Goal: Answer question/provide support

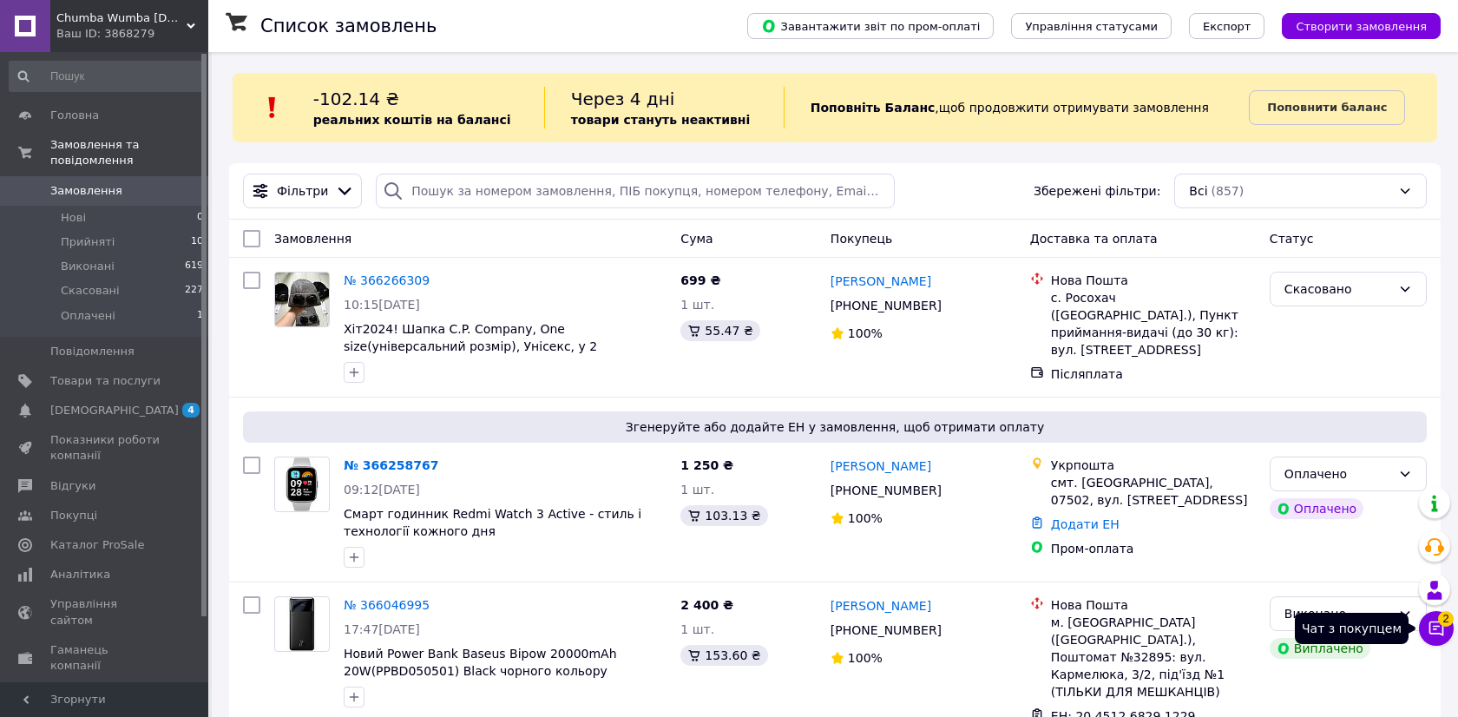
click at [1432, 625] on icon at bounding box center [1435, 628] width 17 height 17
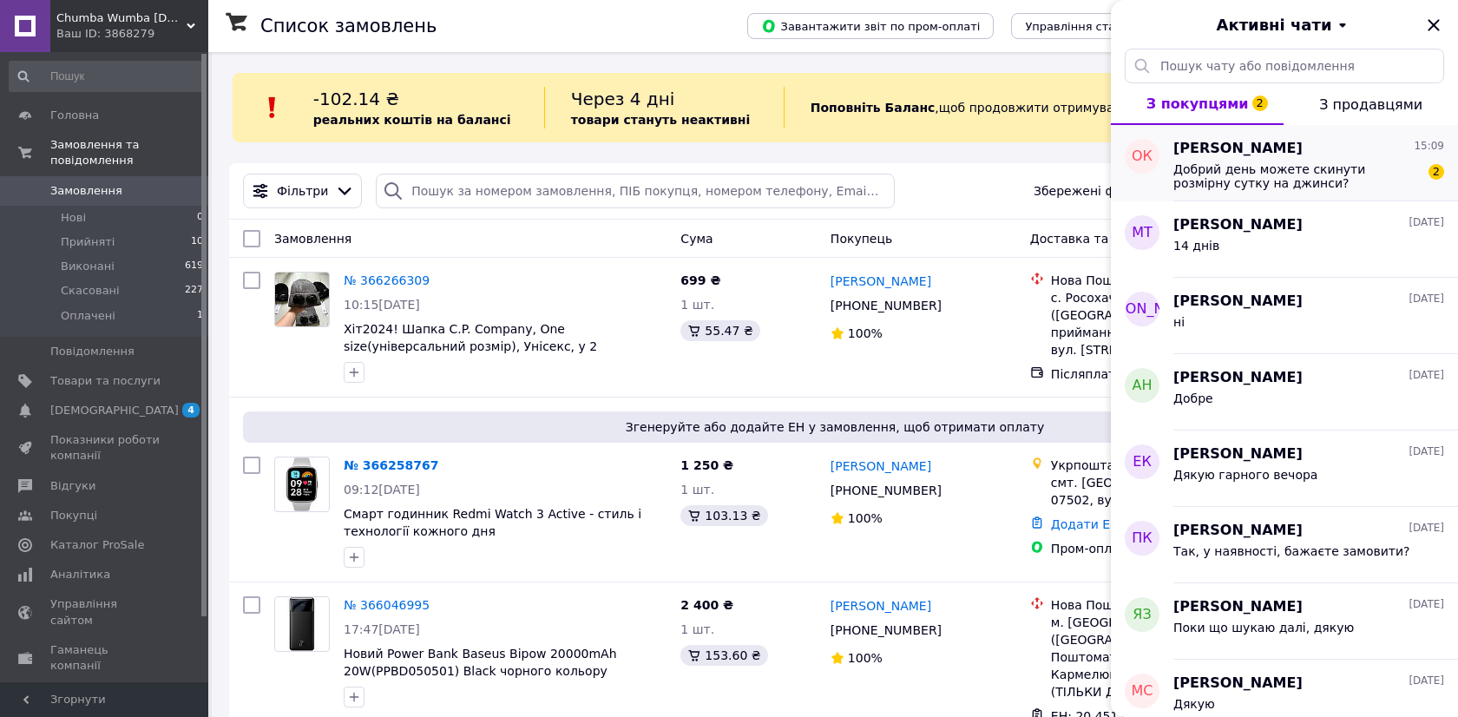
click at [1320, 180] on span "Добрий день можете скинути розмірну сутку на джинси?" at bounding box center [1296, 176] width 246 height 28
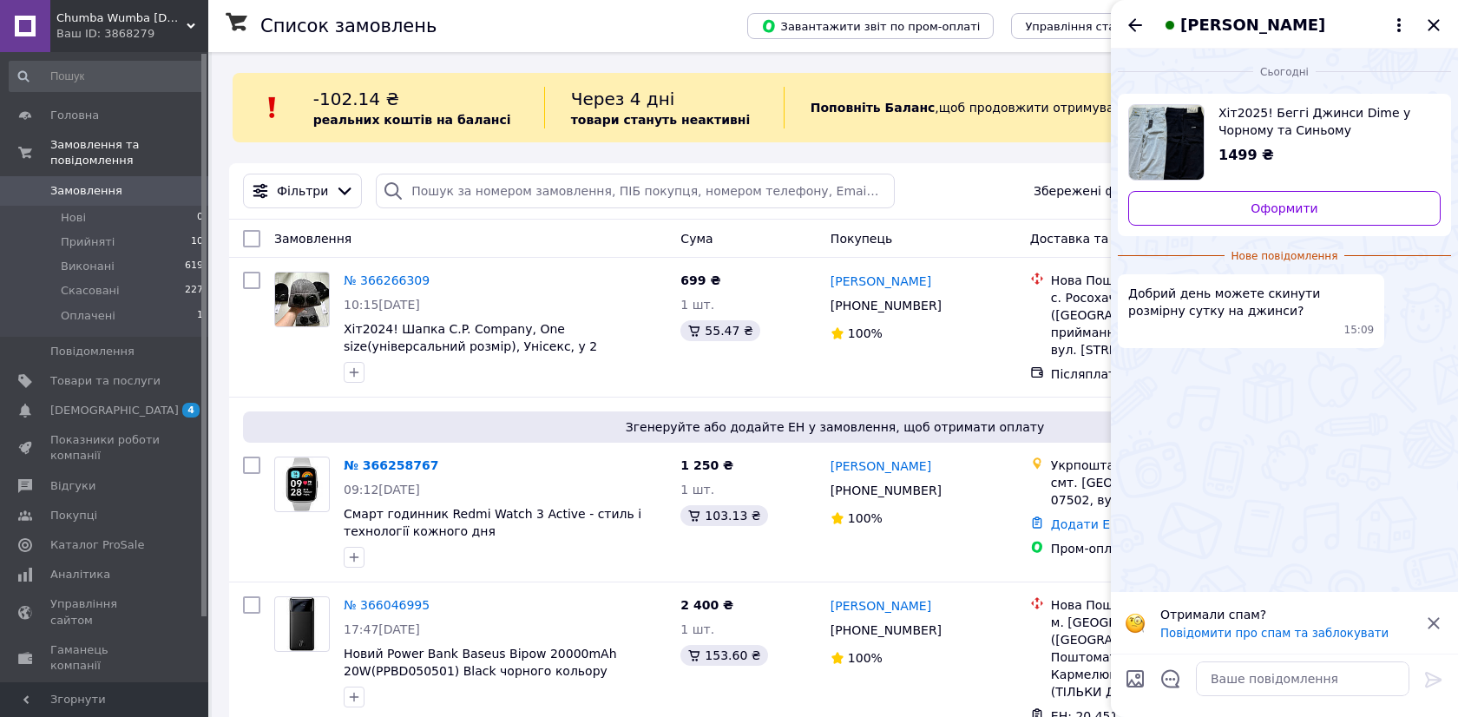
click at [1271, 43] on div "Олександр Курта" at bounding box center [1284, 24] width 347 height 49
click at [1268, 37] on div "Олександр Курта" at bounding box center [1284, 24] width 347 height 49
click at [1259, 32] on span "Олександр Курта" at bounding box center [1252, 25] width 145 height 23
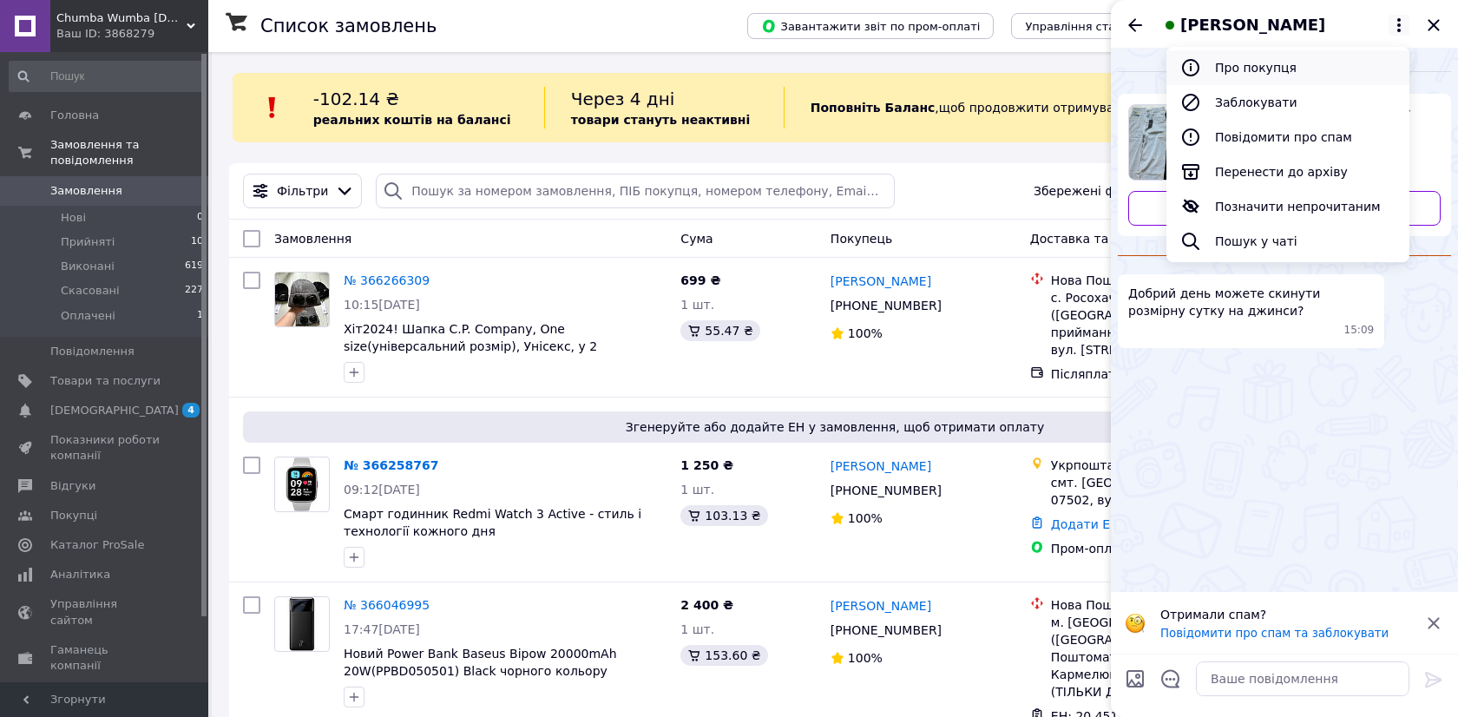
click at [1258, 56] on button "Про покупця" at bounding box center [1287, 67] width 243 height 35
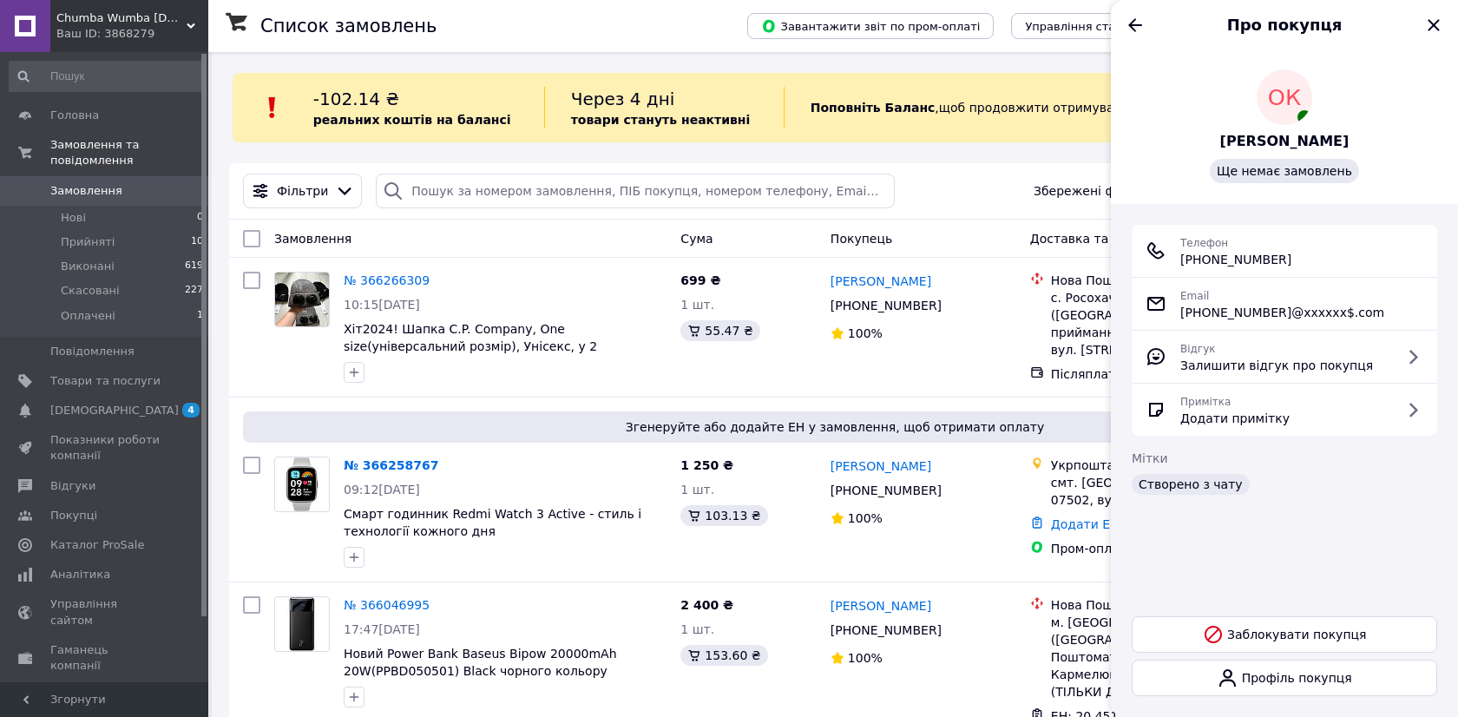
click at [1122, 23] on div "Про покупця" at bounding box center [1284, 24] width 347 height 49
click at [1127, 23] on icon "Назад" at bounding box center [1135, 25] width 21 height 21
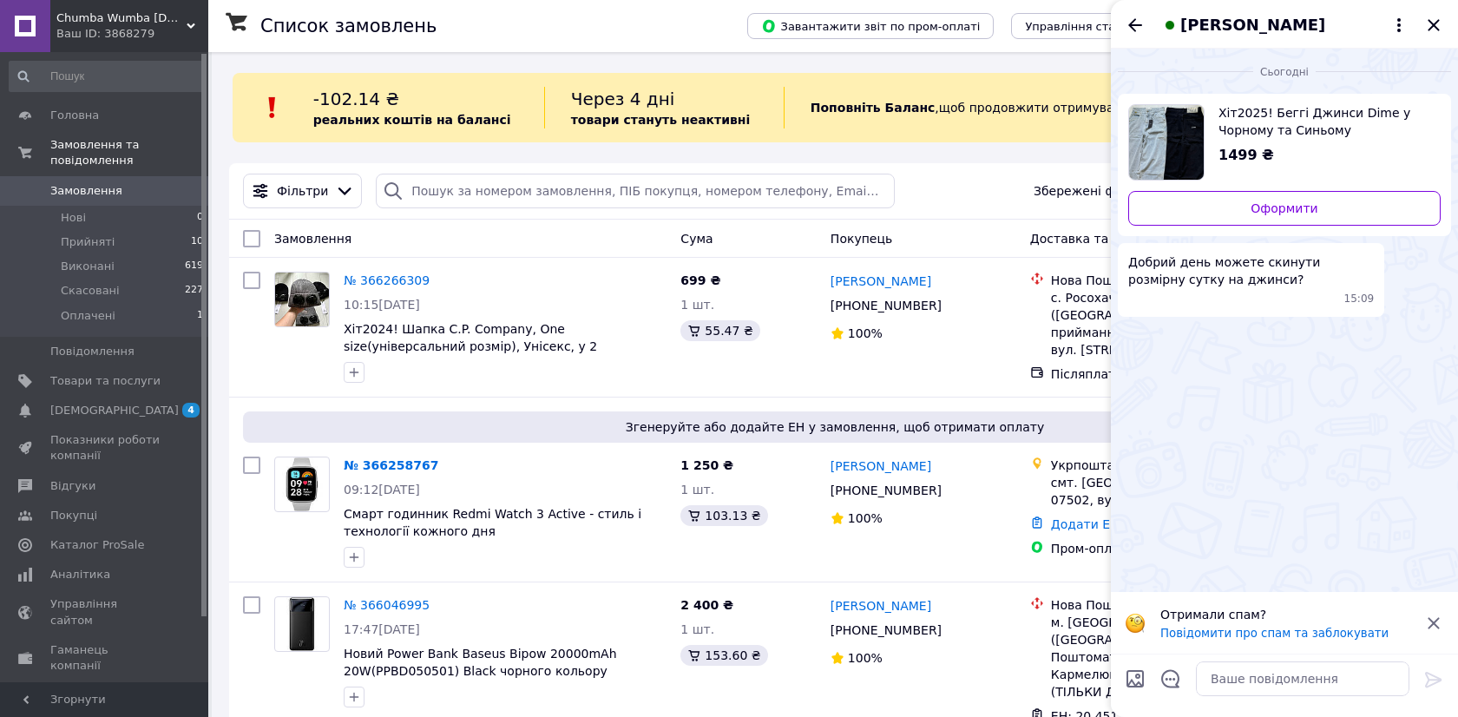
click at [1252, 134] on span "Хіт2025! Беггі Джинси Dime у Чорному та Синьому кольорах(XS, S, M, L, XL). Bagg…" at bounding box center [1322, 121] width 208 height 35
click at [1295, 689] on textarea at bounding box center [1302, 678] width 213 height 35
type textarea "Добрий"
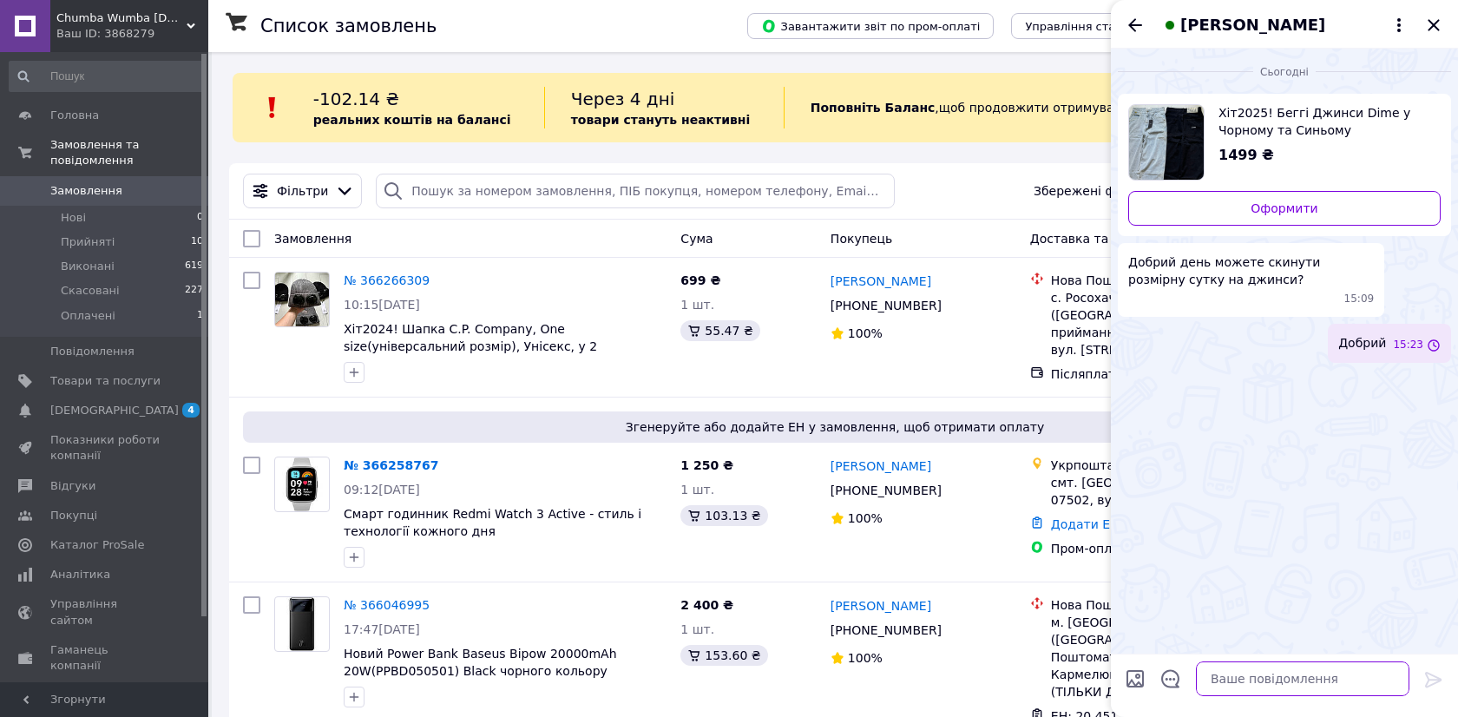
paste textarea "XS: Довжина виробу — 102 см. Півохват поясу — 36 см. Півохват бедр — 49 см. Шир…"
type textarea "XS: Довжина виробу — 102 см. Півохват поясу — 36 см. Півохват бедр — 49 см. Шир…"
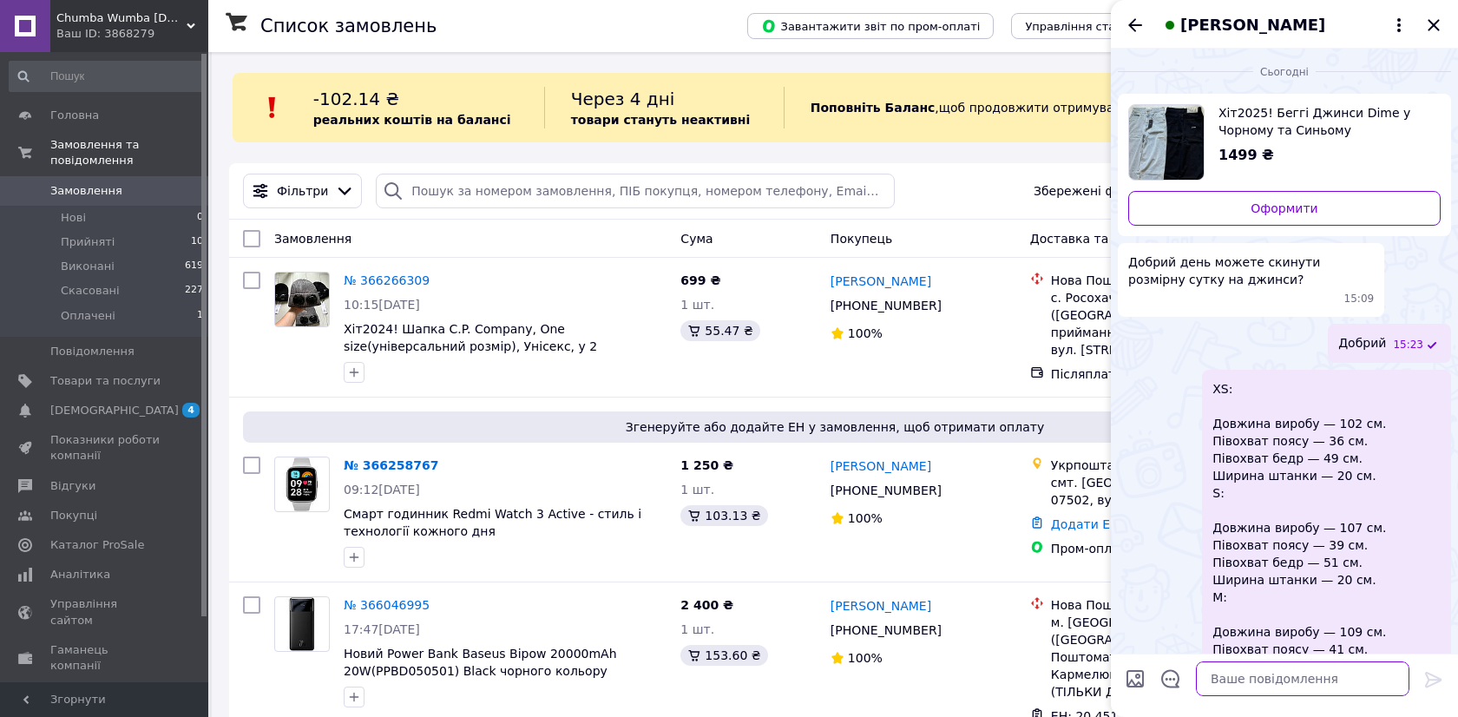
scroll to position [223, 0]
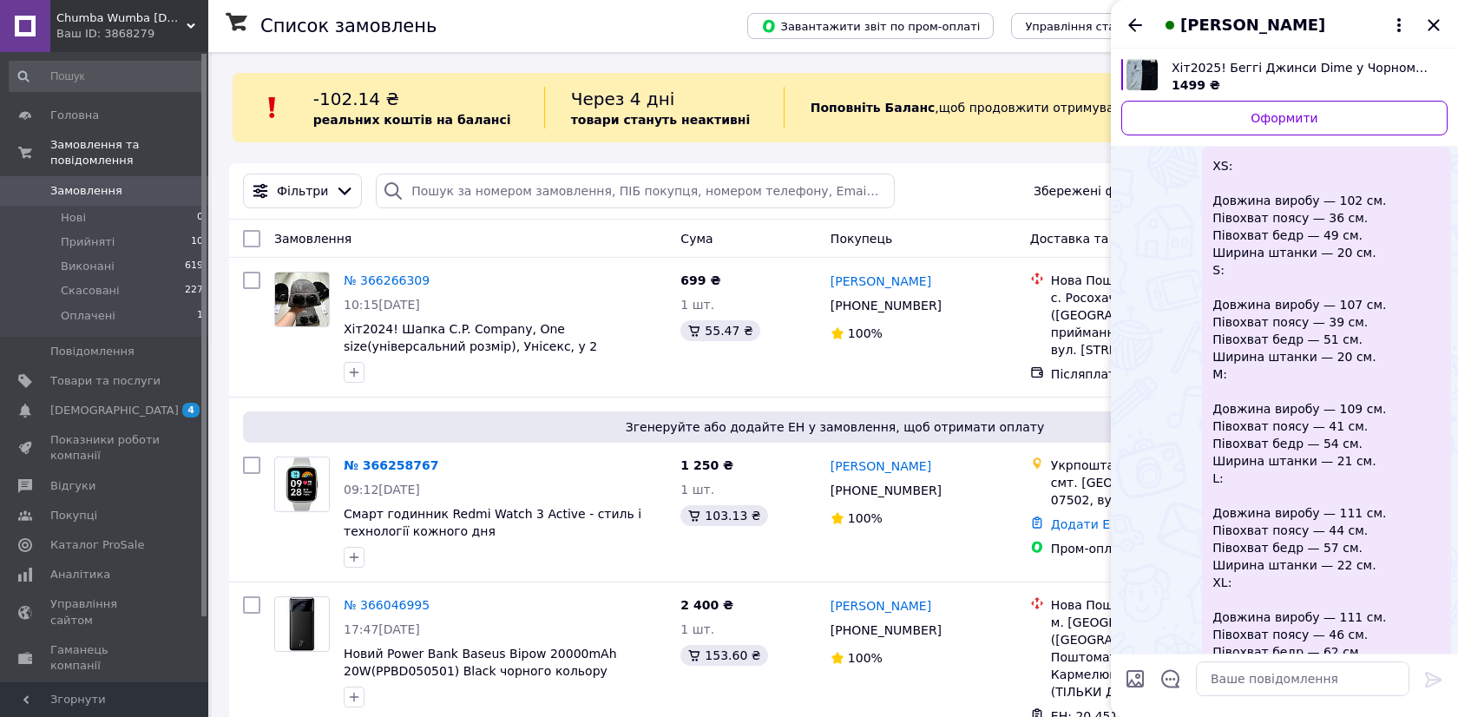
click at [1271, 29] on span "Олександр Курта" at bounding box center [1252, 25] width 145 height 23
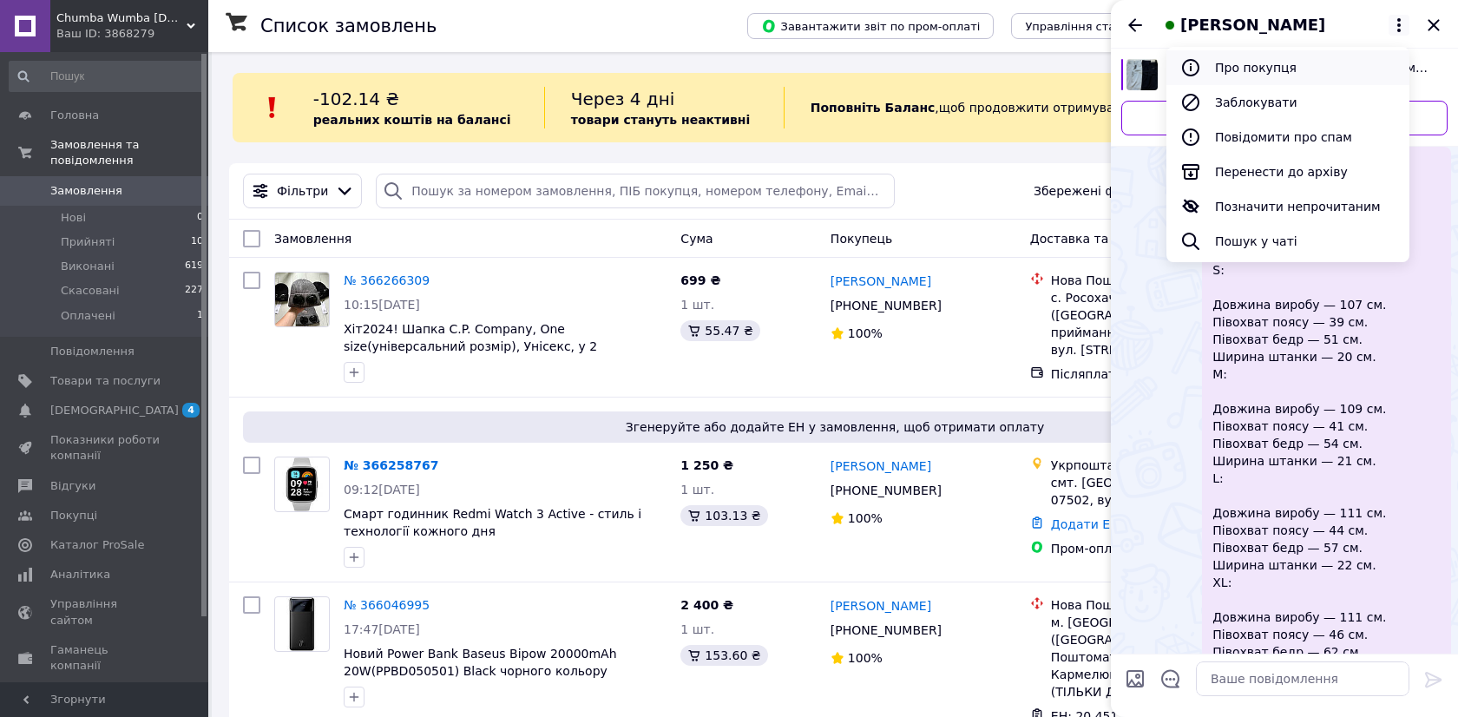
click at [1267, 75] on button "Про покупця" at bounding box center [1287, 67] width 243 height 35
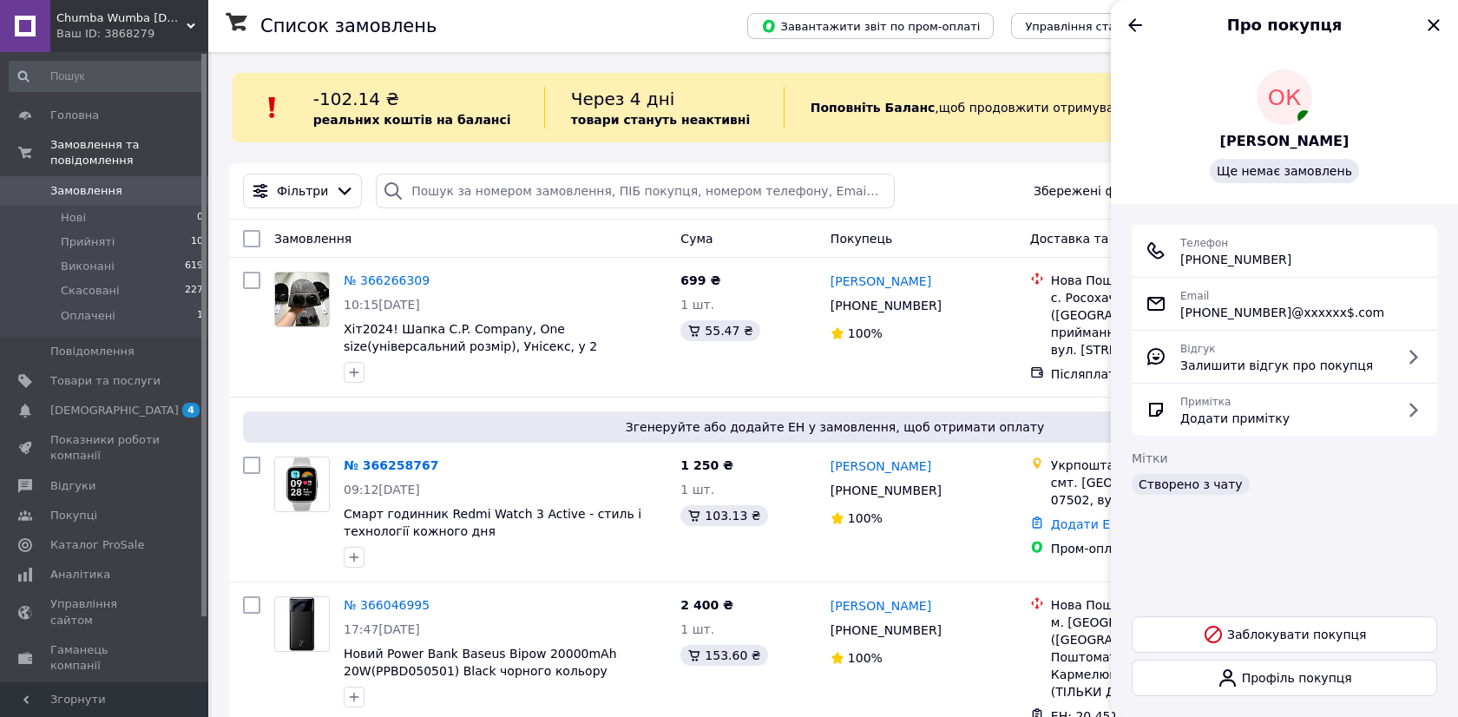
click at [1224, 258] on span "+380 (97) 861-35-24" at bounding box center [1235, 259] width 111 height 17
copy ul "+380 (97) 861-35-24"
click at [1130, 23] on icon "Назад" at bounding box center [1135, 25] width 21 height 21
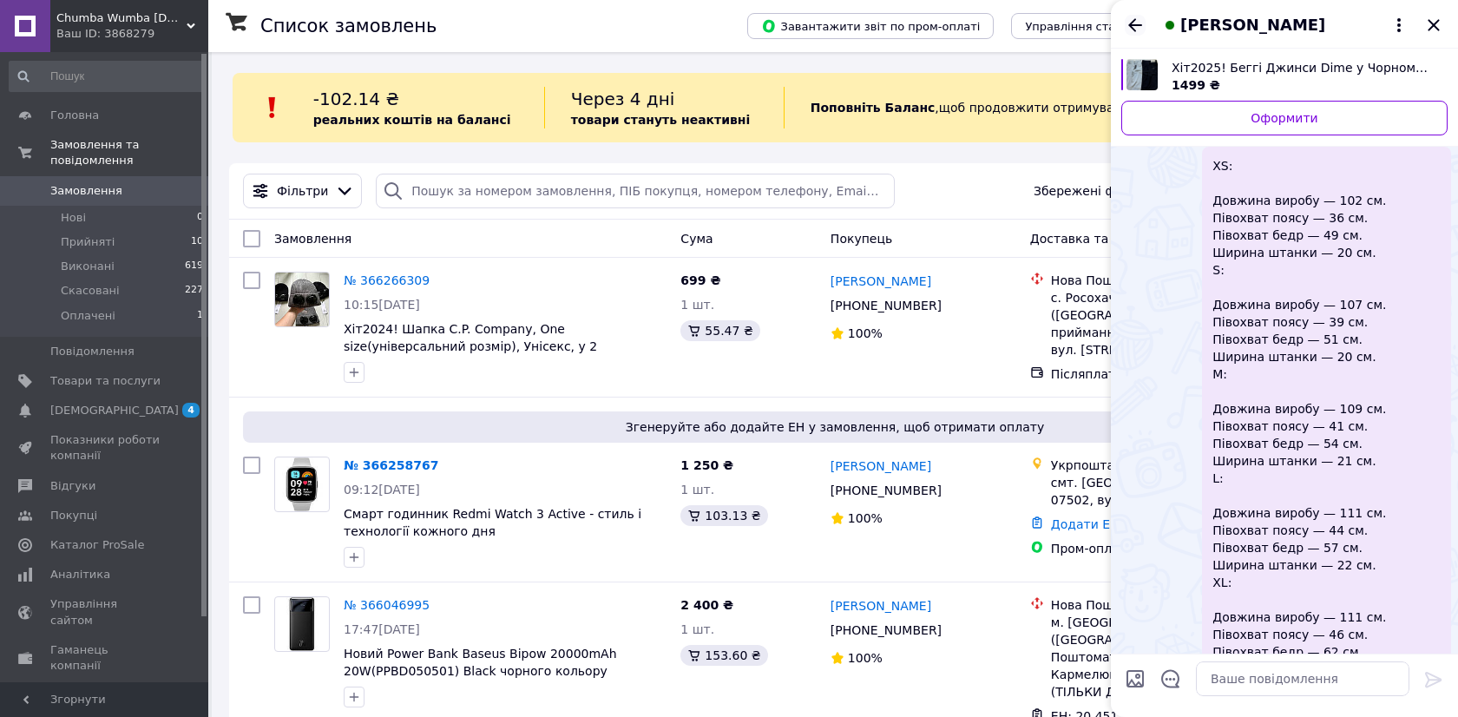
click at [1132, 24] on icon "Назад" at bounding box center [1135, 24] width 14 height 13
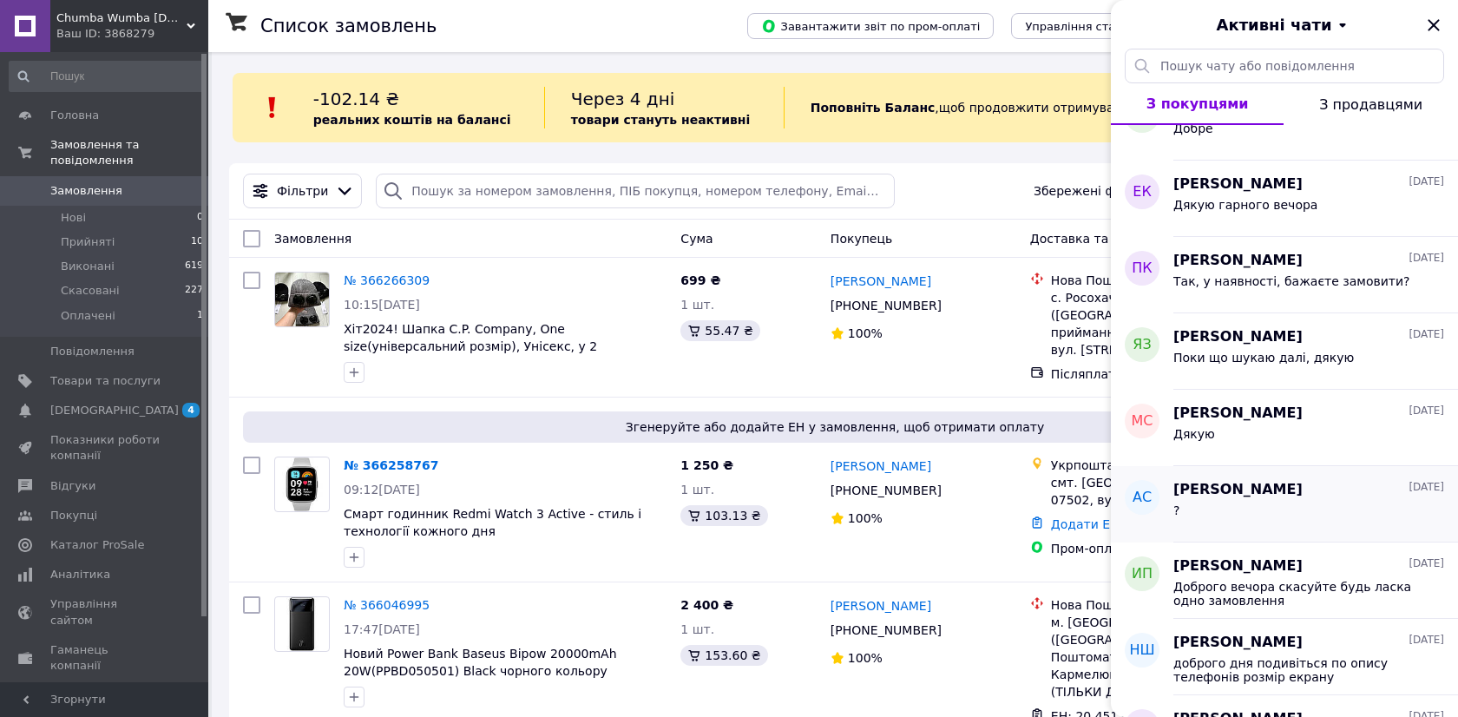
scroll to position [0, 0]
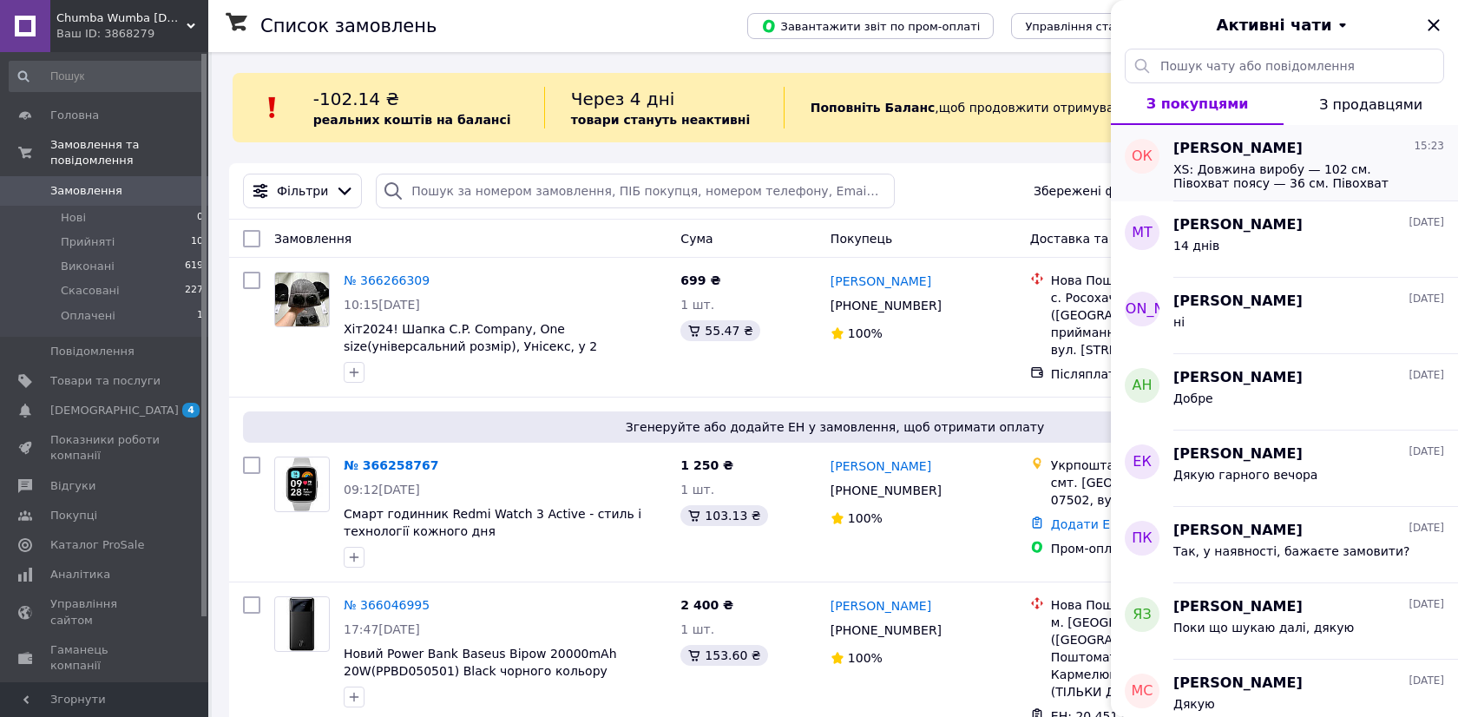
click at [1257, 141] on span "Олександр Курта" at bounding box center [1237, 149] width 129 height 20
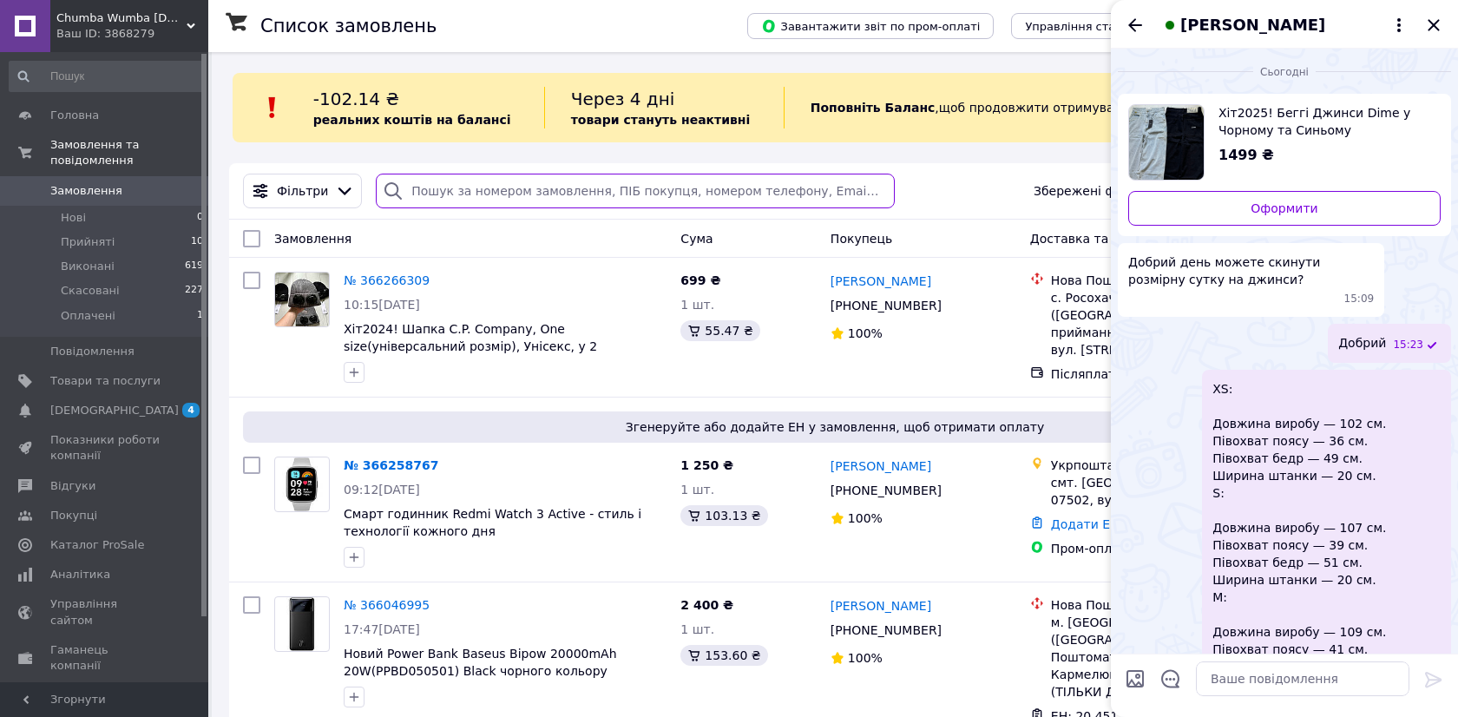
drag, startPoint x: 821, startPoint y: 207, endPoint x: 1032, endPoint y: 254, distance: 216.0
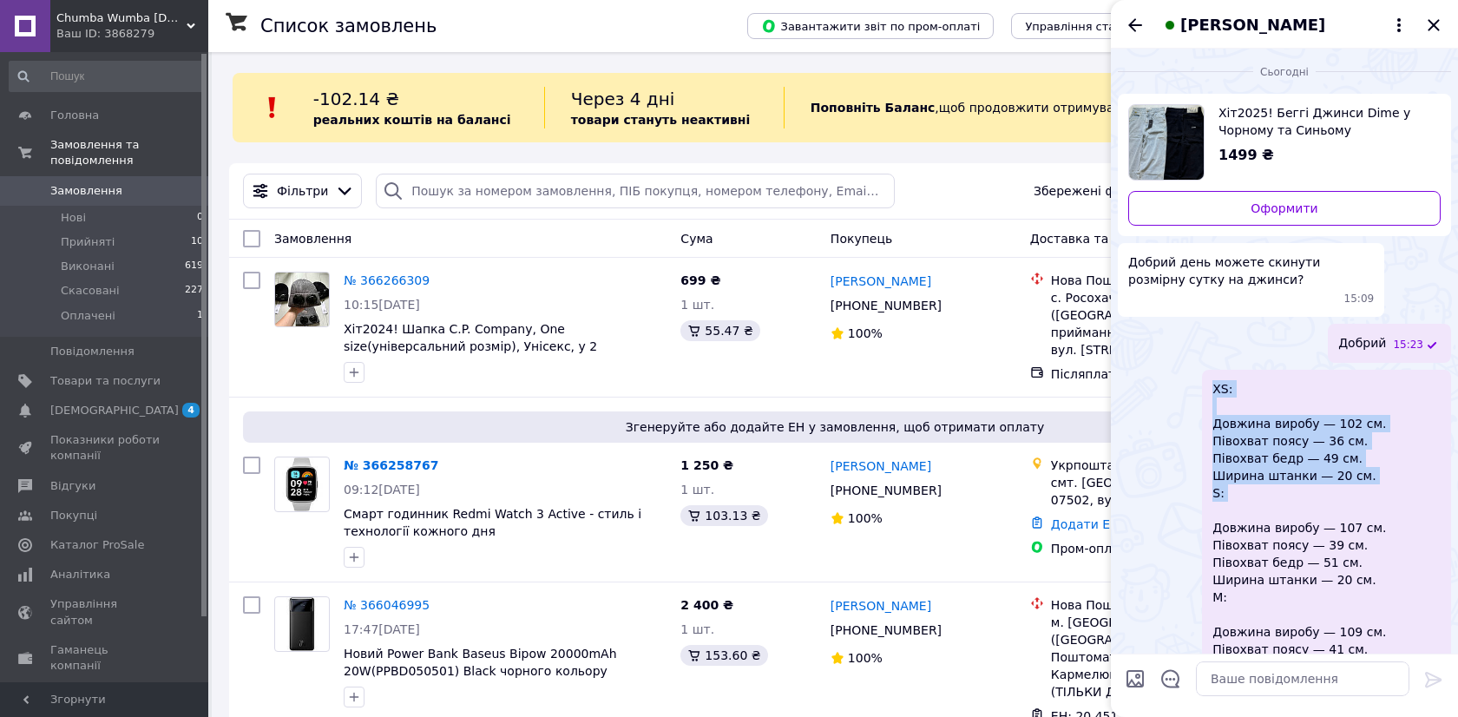
drag, startPoint x: 1231, startPoint y: 390, endPoint x: 1308, endPoint y: 502, distance: 134.8
click at [1309, 502] on span "XS: Довжина виробу — 102 см. Півохват поясу — 36 см. Півохват бедр — 49 см. Шир…" at bounding box center [1299, 640] width 174 height 521
click at [1308, 502] on span "XS: Довжина виробу — 102 см. Півохват поясу — 36 см. Півохват бедр — 49 см. Шир…" at bounding box center [1299, 640] width 174 height 521
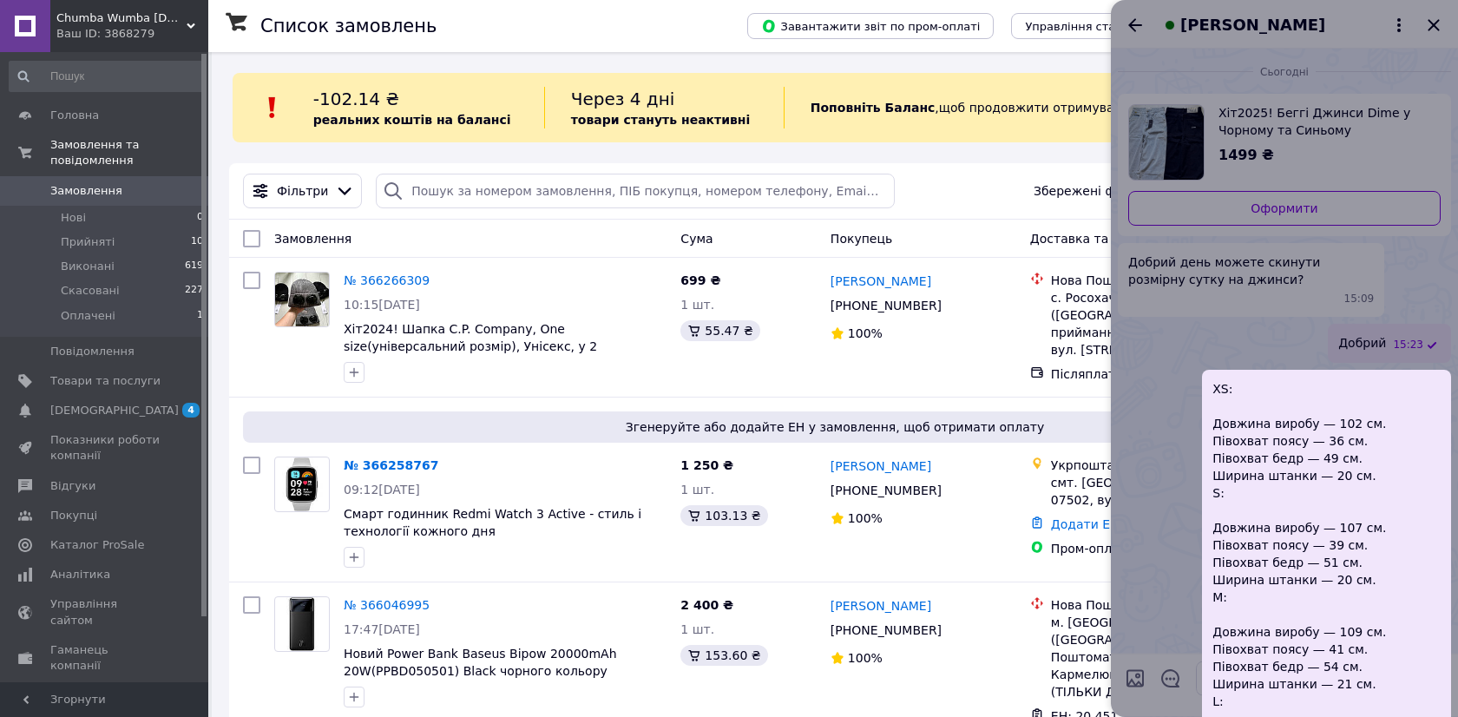
click at [1250, 436] on span "XS: Довжина виробу — 102 см. Півохват поясу — 36 см. Півохват бедр — 49 см. Шир…" at bounding box center [1299, 640] width 174 height 521
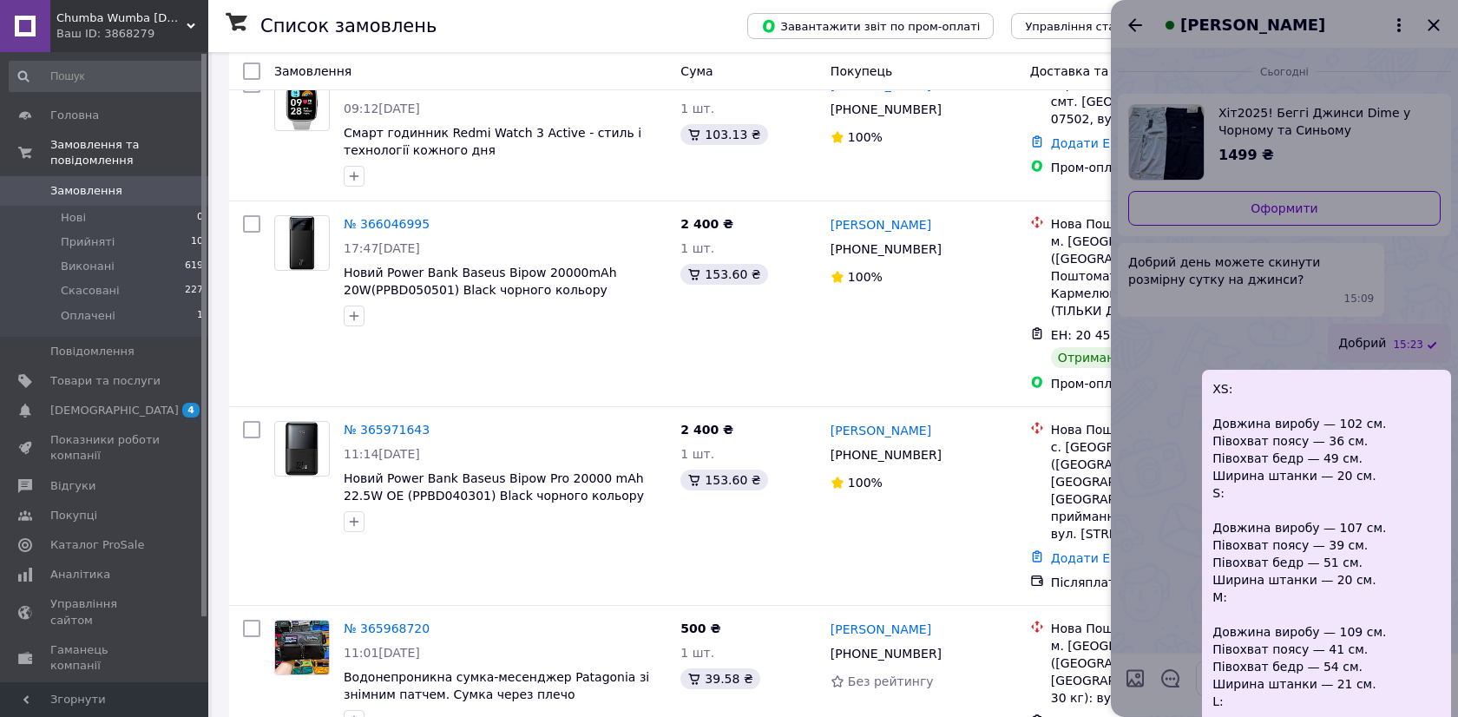
scroll to position [462, 0]
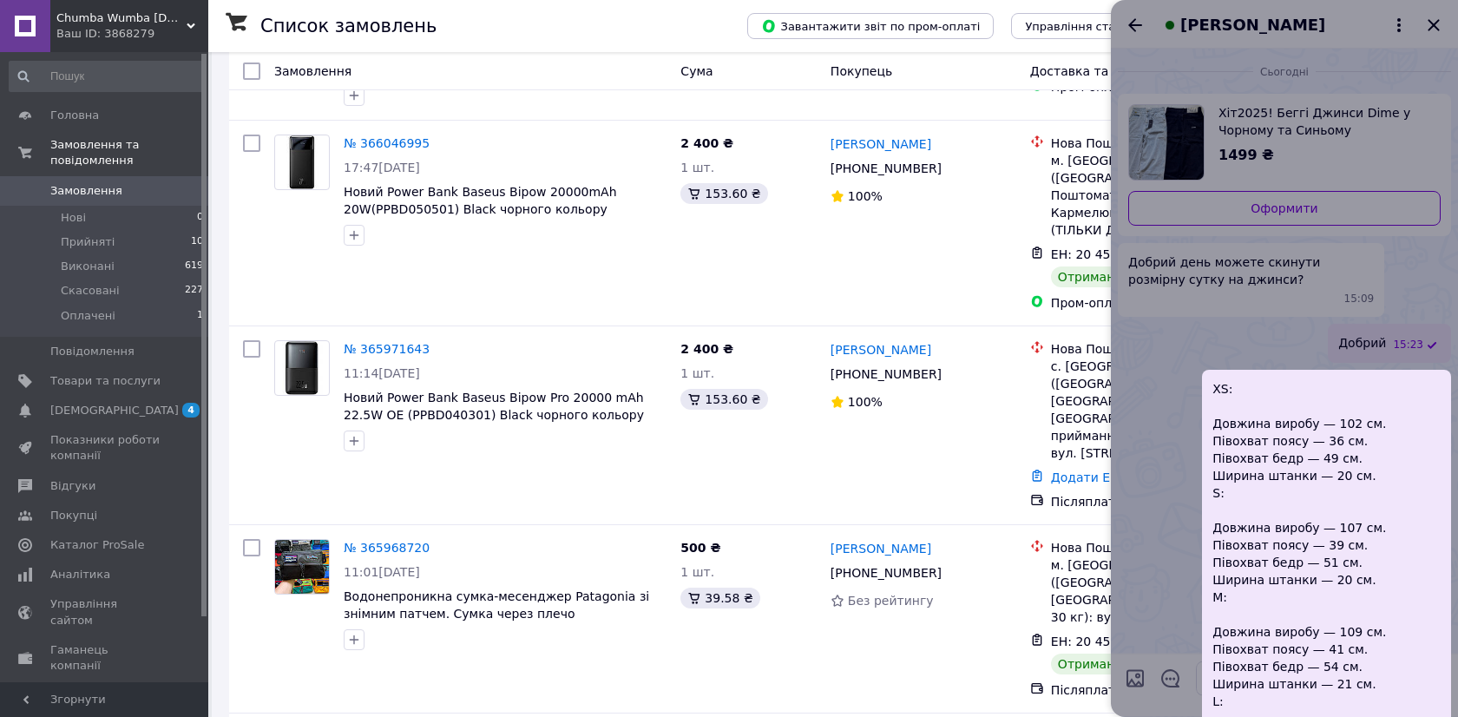
click at [1219, 437] on div at bounding box center [1284, 358] width 347 height 717
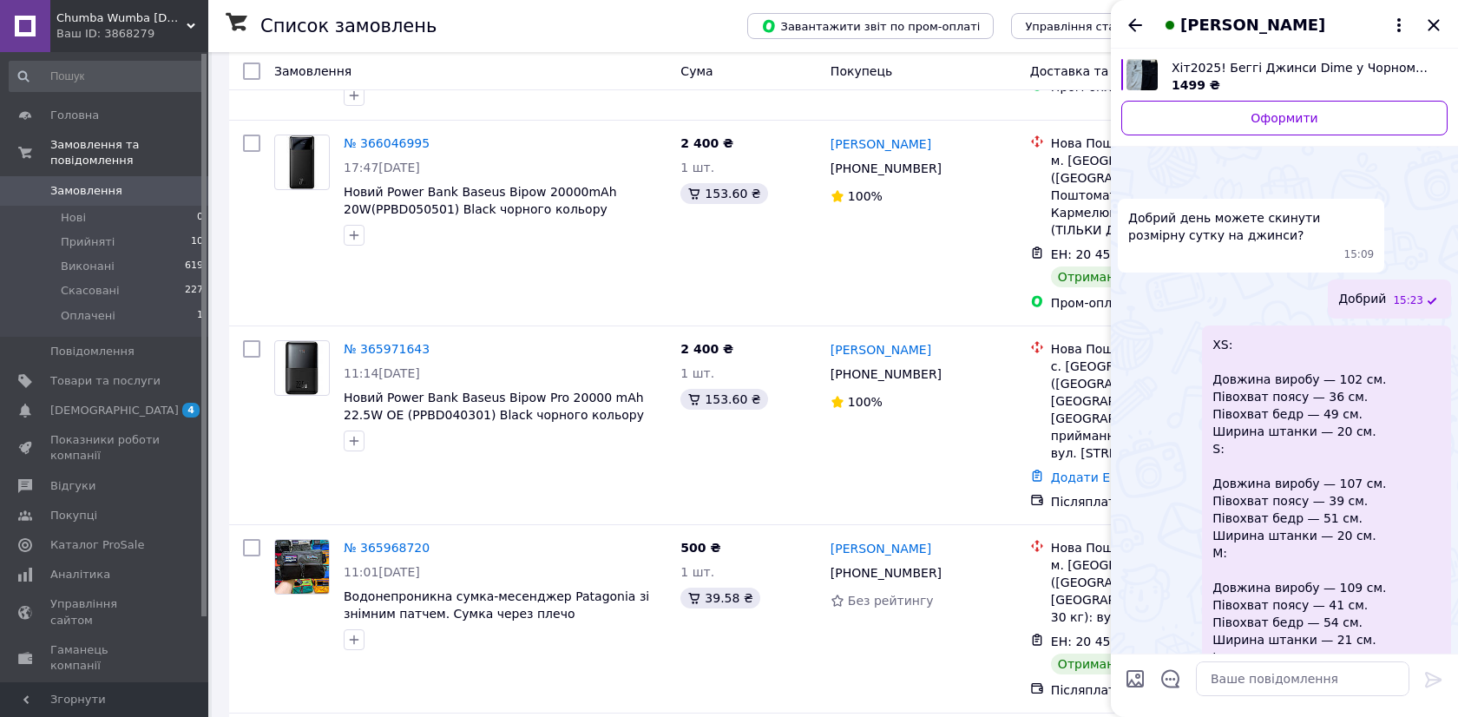
scroll to position [220, 0]
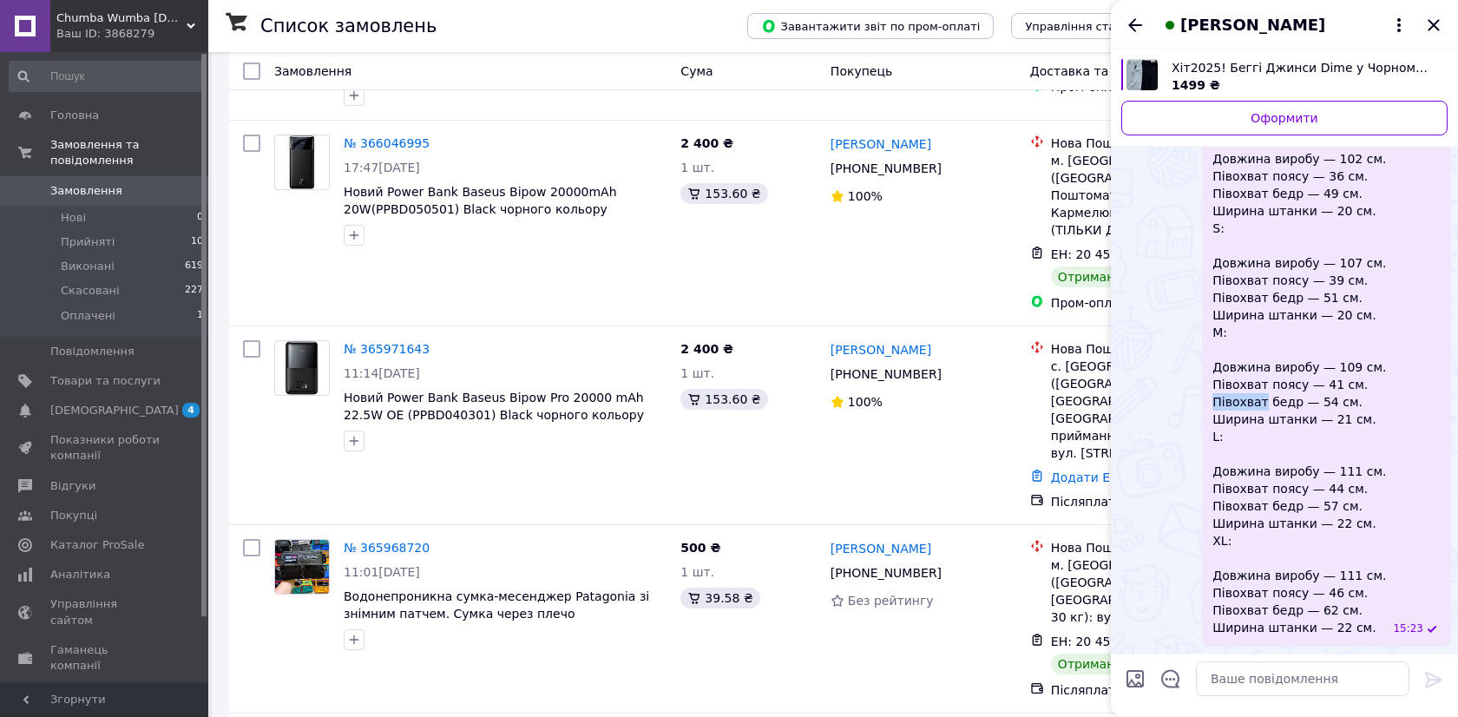
click at [1296, 410] on span "XS: Довжина виробу — 102 см. Півохват поясу — 36 см. Півохват бедр — 49 см. Шир…" at bounding box center [1299, 375] width 174 height 521
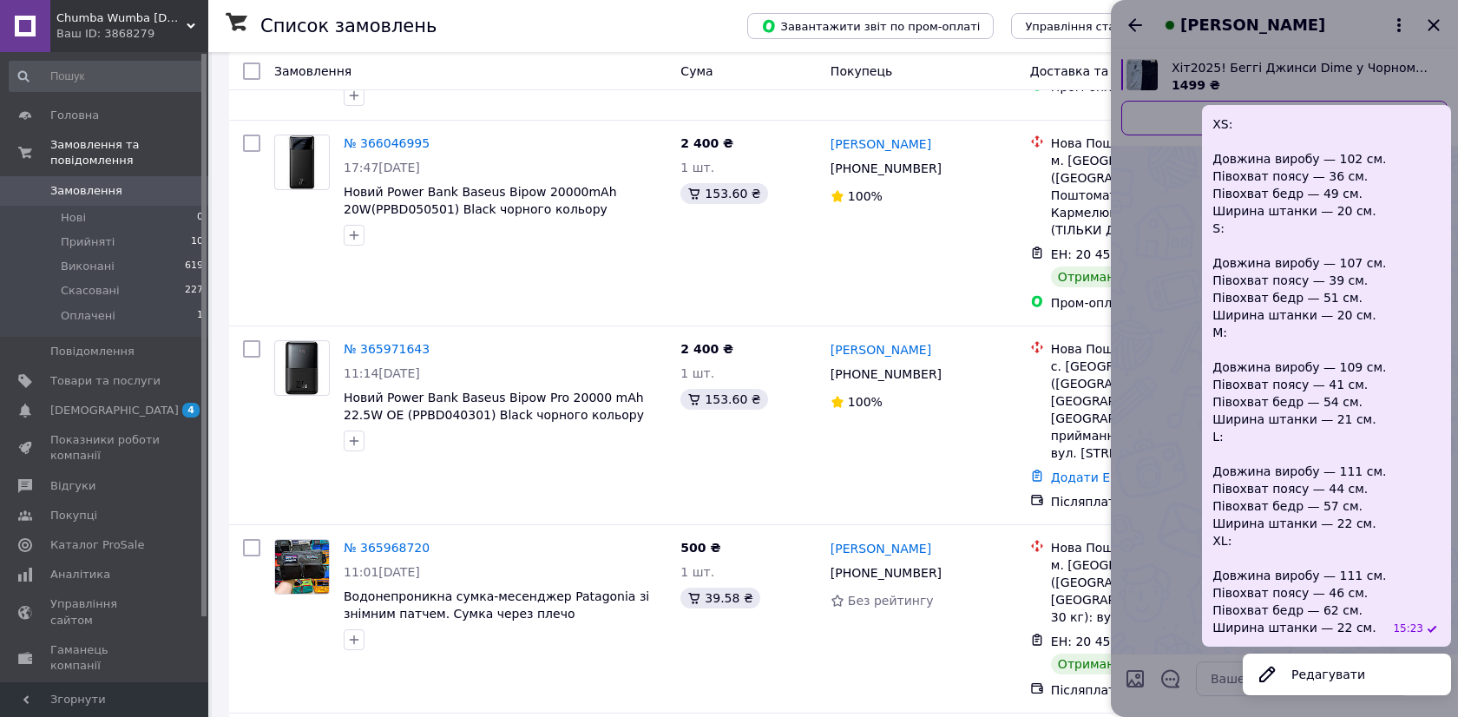
click at [1371, 443] on span "XS: Довжина виробу — 102 см. Півохват поясу — 36 см. Півохват бедр — 49 см. Шир…" at bounding box center [1299, 375] width 174 height 521
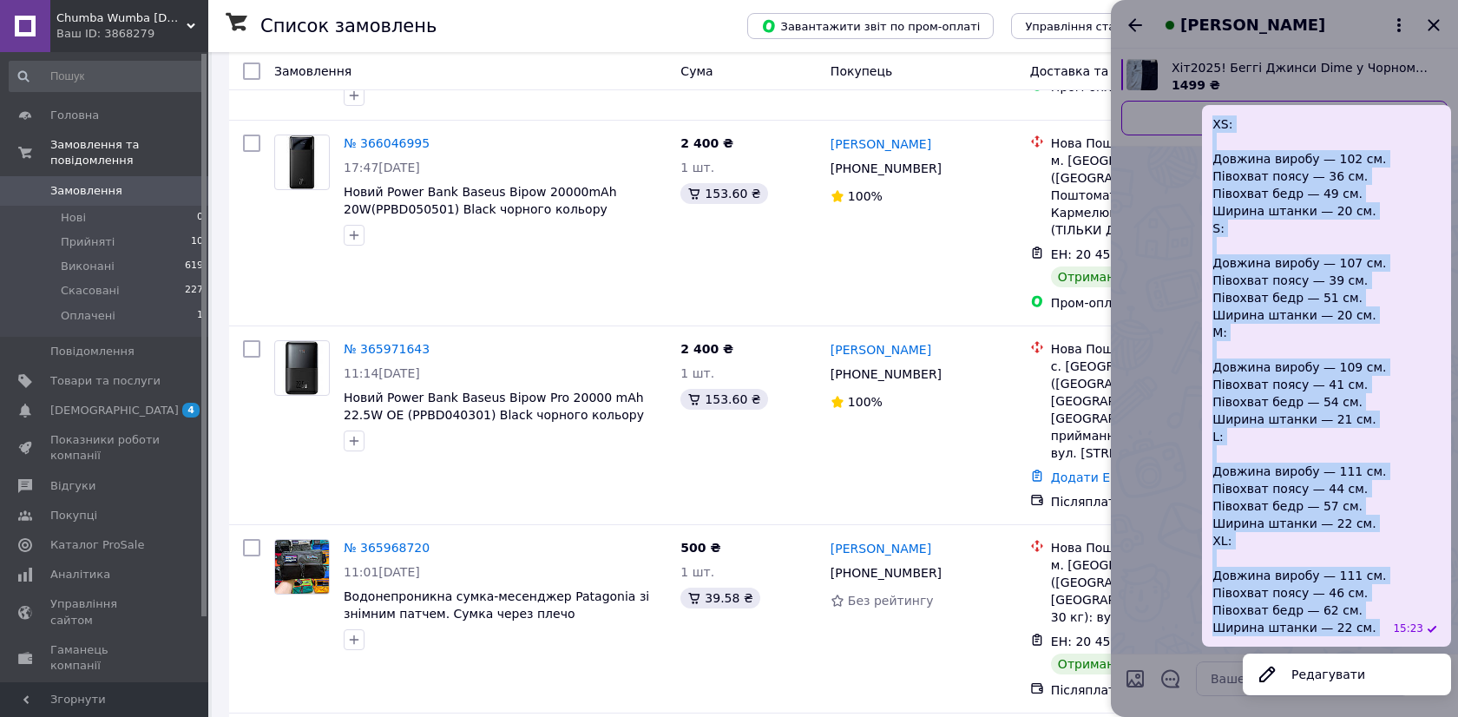
drag, startPoint x: 1230, startPoint y: 123, endPoint x: 1396, endPoint y: 627, distance: 530.7
click at [1396, 627] on div "XS: Довжина виробу — 102 см. Півохват поясу — 36 см. Півохват бедр — 49 см. Шир…" at bounding box center [1326, 375] width 249 height 541
copy span "XS: Довжина виробу — 102 см. Півохват поясу — 36 см. Півохват бедр — 49 см. Шир…"
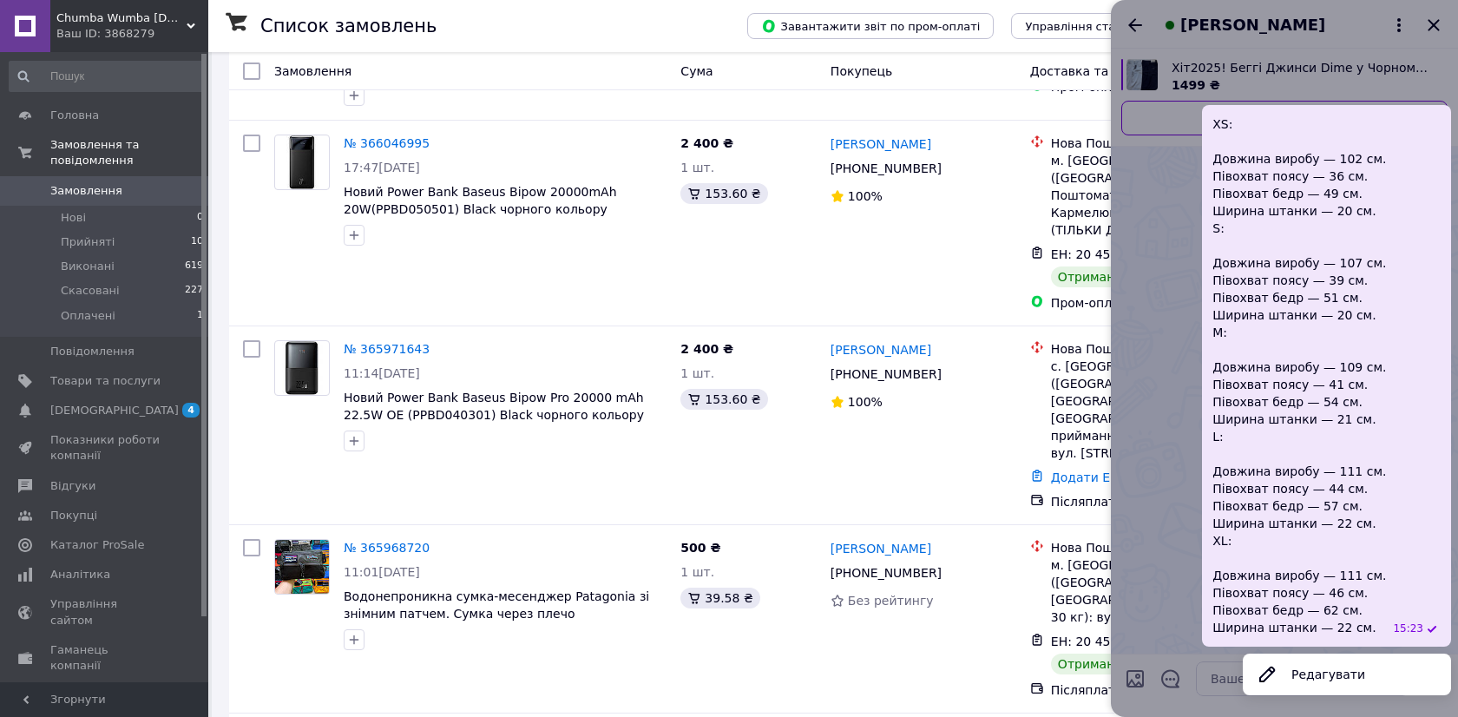
click at [1223, 197] on div "XS: Довжина виробу — 102 см. Півохват поясу — 36 см. Півохват бедр — 49 см. Шир…" at bounding box center [1326, 375] width 249 height 541
click at [1315, 105] on div "XS: Довжина виробу — 102 см. Півохват поясу — 36 см. Півохват бедр — 49 см. Шир…" at bounding box center [1326, 375] width 249 height 541
click at [1199, 168] on div at bounding box center [1284, 358] width 347 height 717
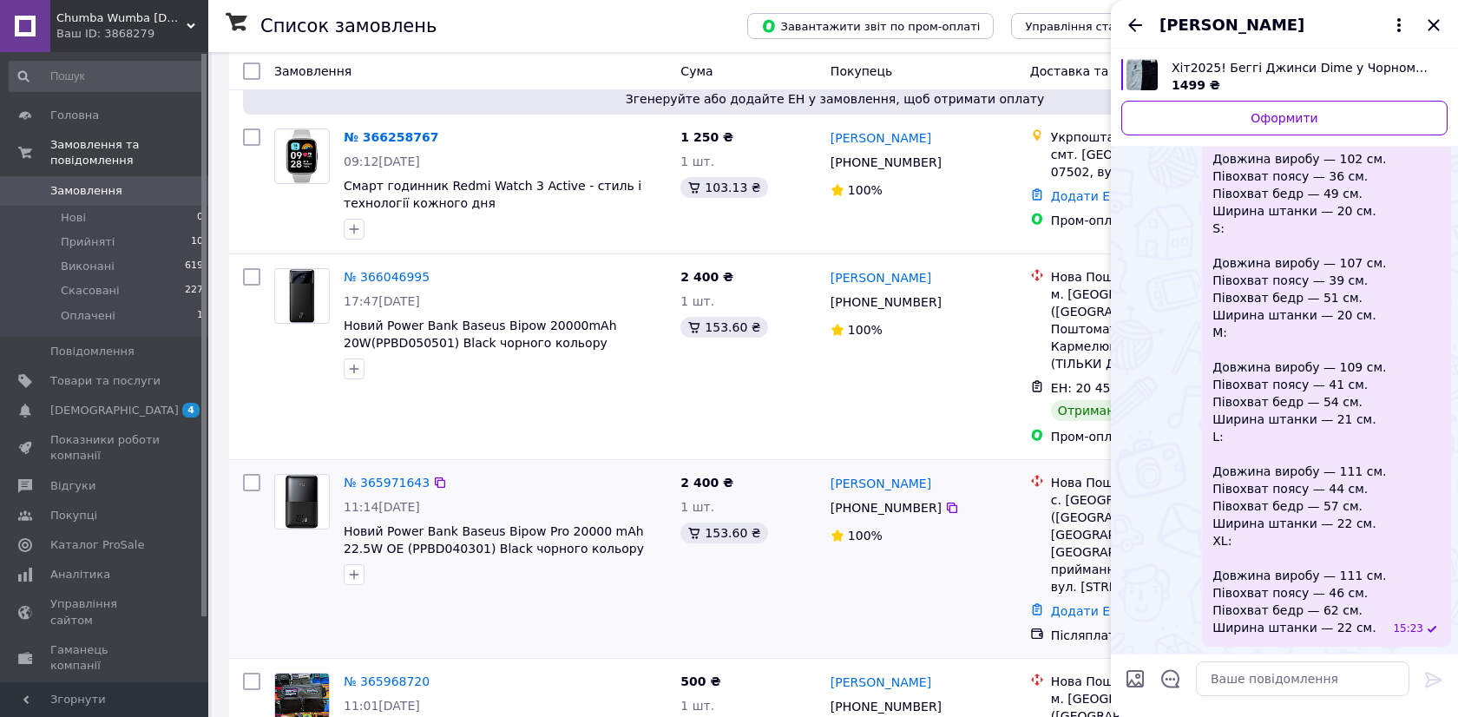
scroll to position [0, 0]
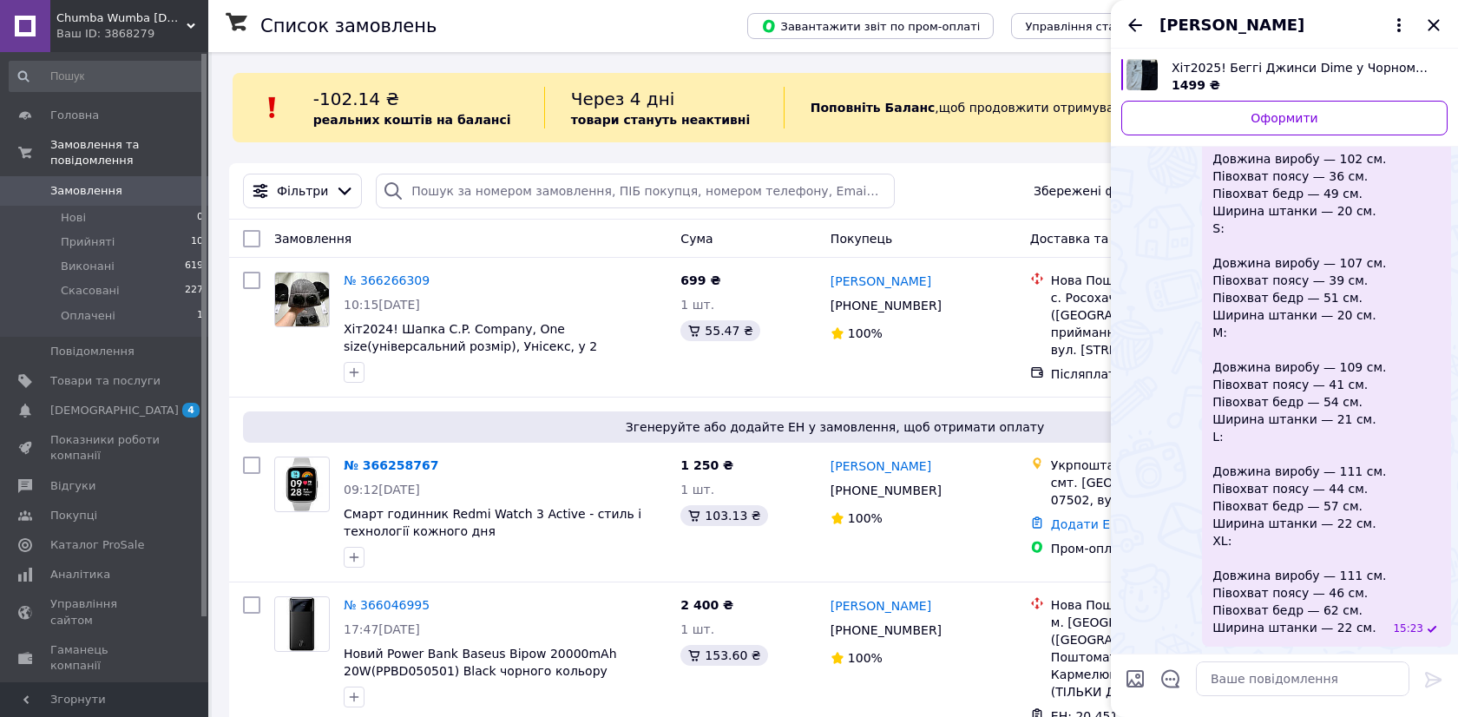
click at [1433, 45] on div "Олександр Курта" at bounding box center [1284, 24] width 347 height 49
click at [1434, 35] on icon "Закрити" at bounding box center [1433, 25] width 21 height 21
